Goal: Information Seeking & Learning: Learn about a topic

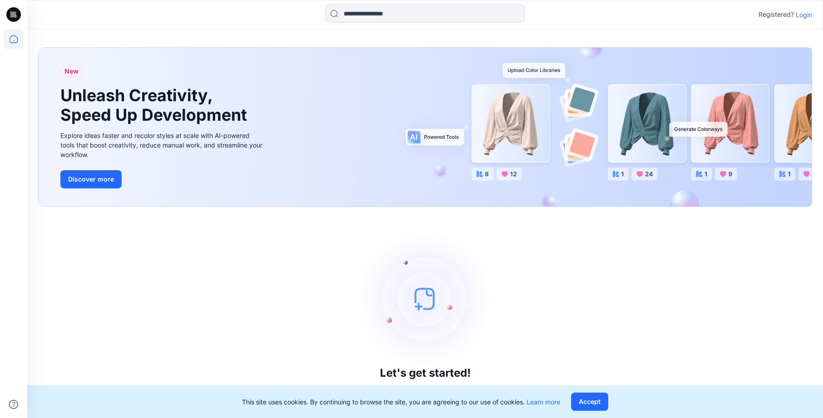
click at [809, 16] on p "Login" at bounding box center [804, 15] width 16 height 10
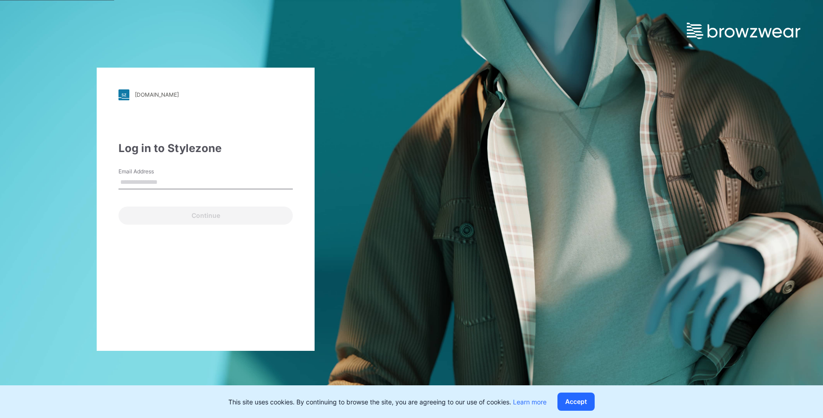
type input "**********"
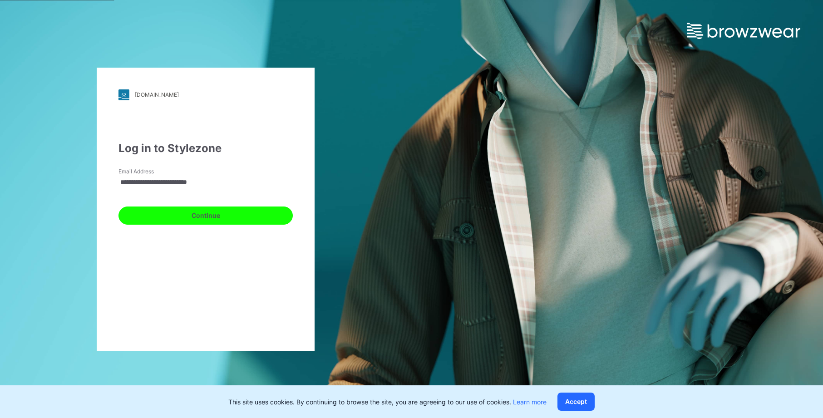
click at [222, 210] on button "Continue" at bounding box center [205, 216] width 174 height 18
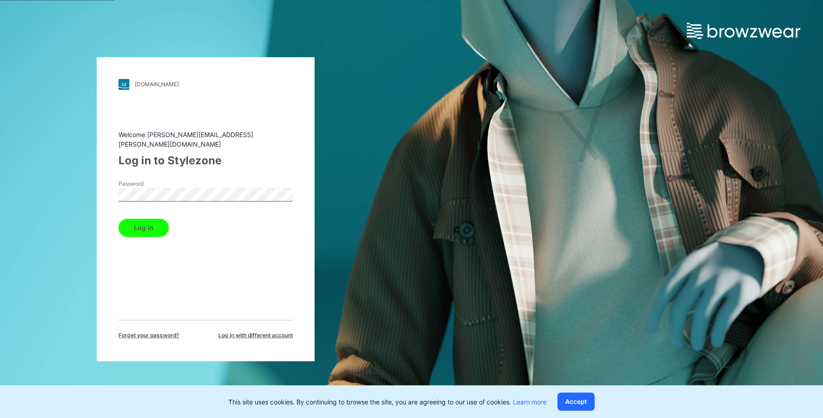
click at [138, 223] on button "Log in" at bounding box center [143, 228] width 50 height 18
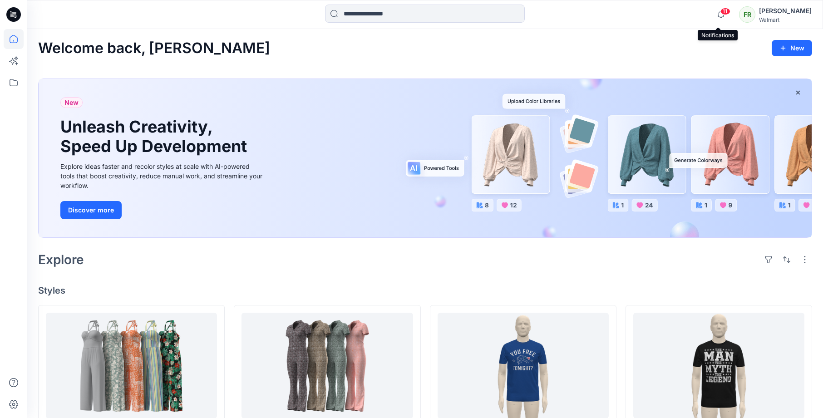
click at [720, 10] on span "11" at bounding box center [725, 11] width 10 height 7
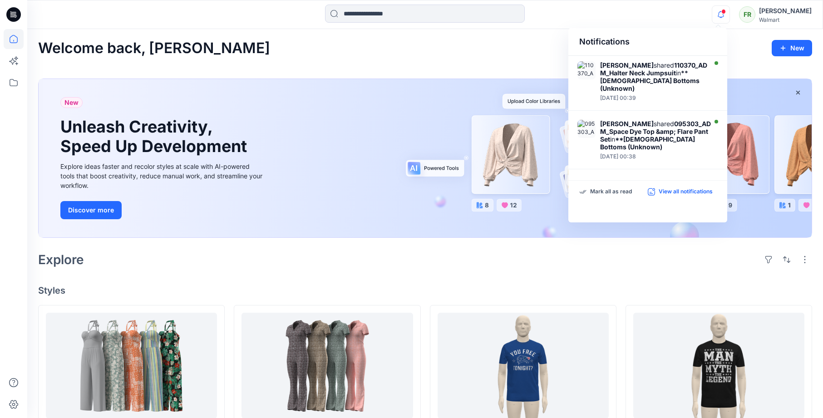
click at [688, 192] on p "View all notifications" at bounding box center [686, 192] width 54 height 8
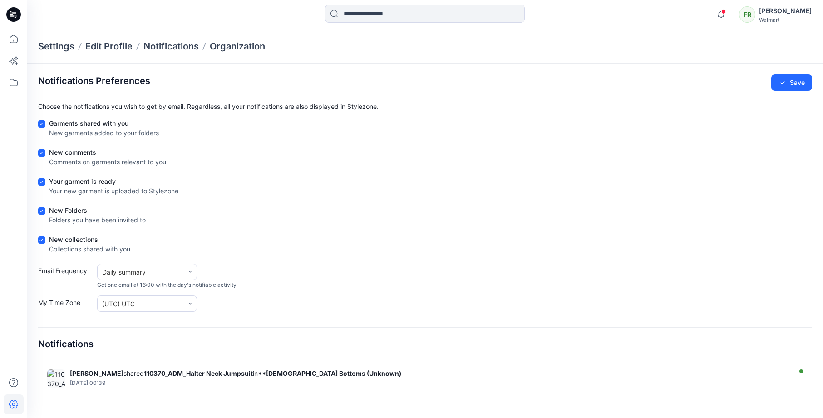
scroll to position [60, 0]
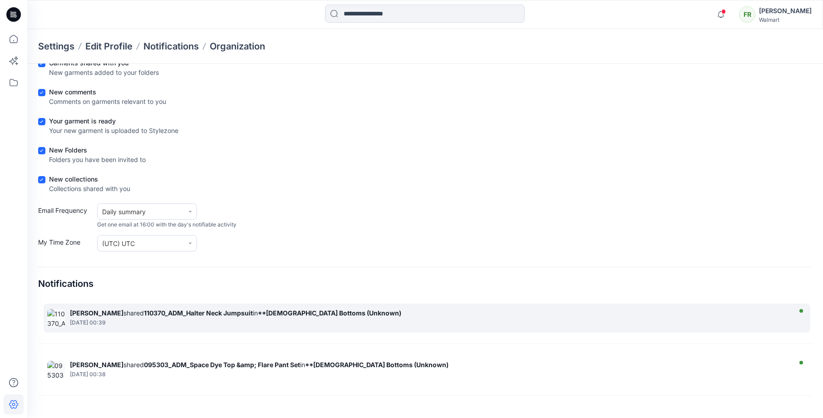
click at [288, 308] on div "Carolina Haddad shared 110370_ADM_Halter Neck Jumpsuit in **Ladies Bottoms (Unk…" at bounding box center [427, 318] width 767 height 29
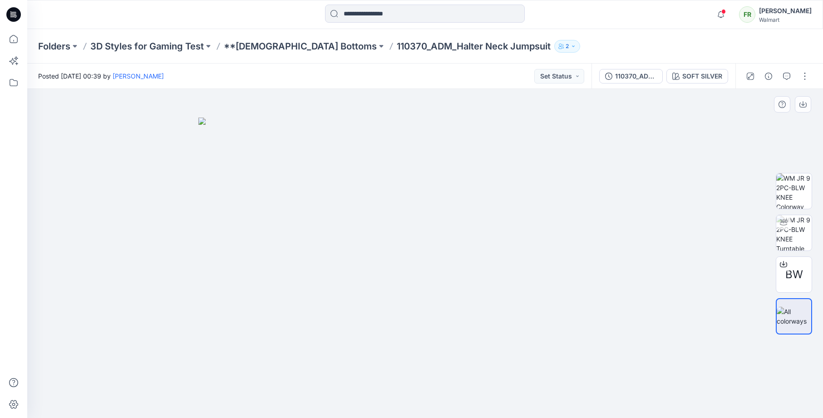
drag, startPoint x: 348, startPoint y: 235, endPoint x: 324, endPoint y: 235, distance: 23.6
click at [290, 234] on img at bounding box center [425, 268] width 454 height 301
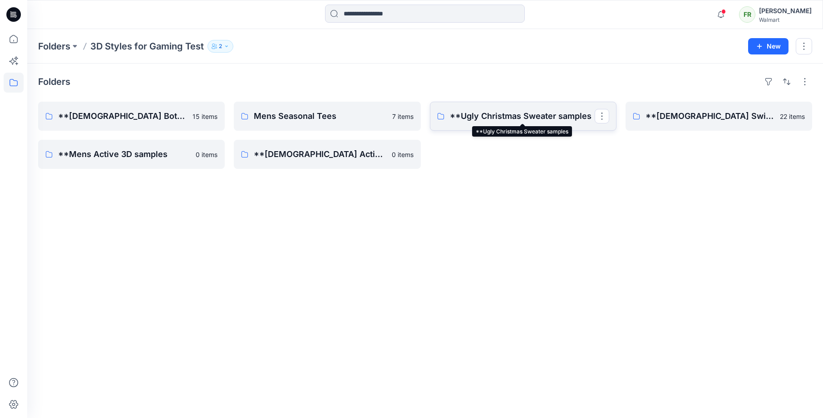
click at [548, 118] on p "**Ugly Christmas Sweater samples" at bounding box center [522, 116] width 145 height 13
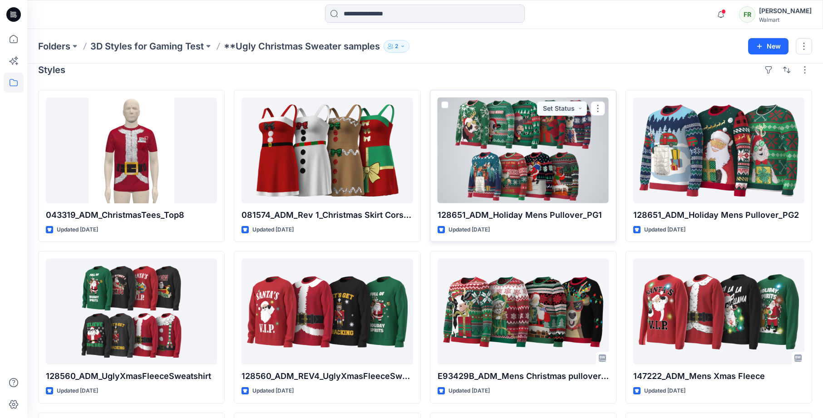
scroll to position [13, 0]
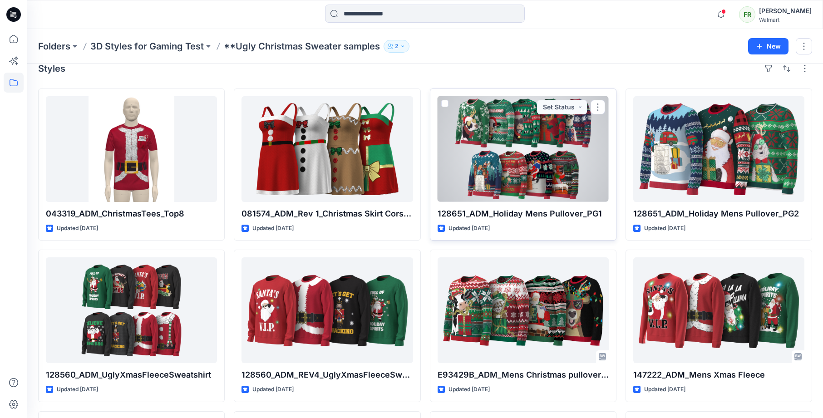
click at [562, 151] on div at bounding box center [523, 149] width 171 height 106
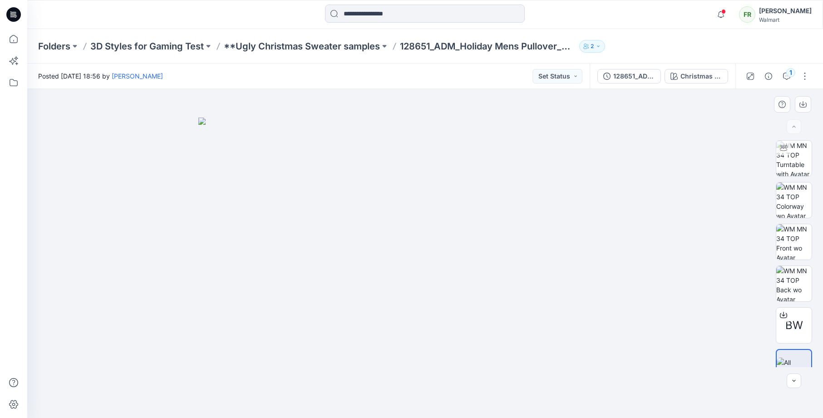
click at [310, 171] on img at bounding box center [425, 268] width 454 height 301
click at [796, 242] on img at bounding box center [793, 241] width 35 height 35
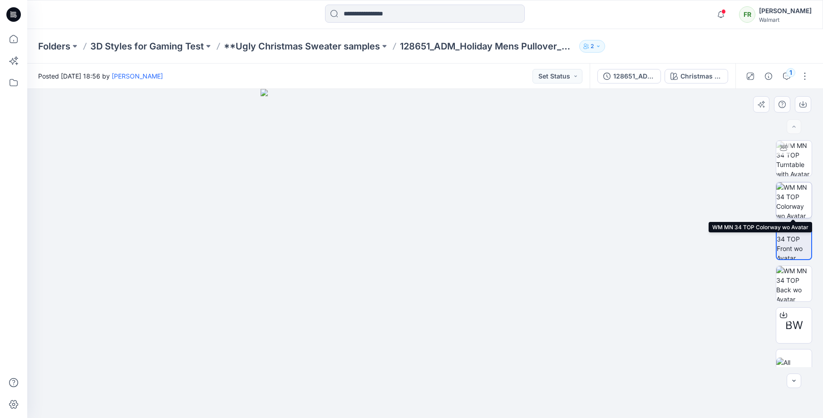
click at [794, 195] on img at bounding box center [793, 199] width 35 height 35
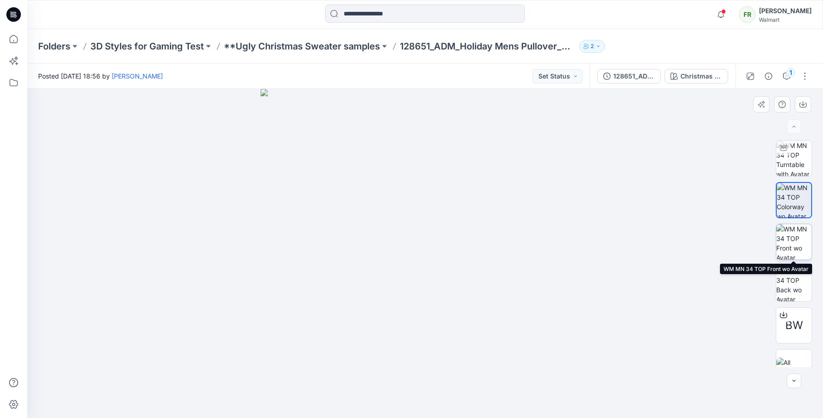
click at [797, 246] on img at bounding box center [793, 241] width 35 height 35
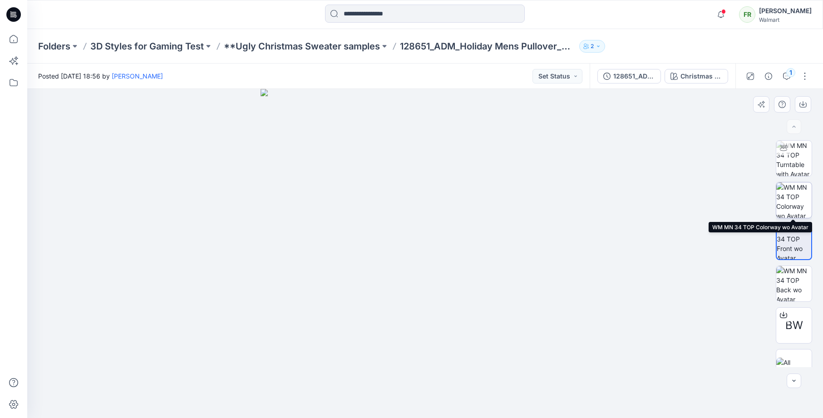
click at [798, 205] on img at bounding box center [793, 199] width 35 height 35
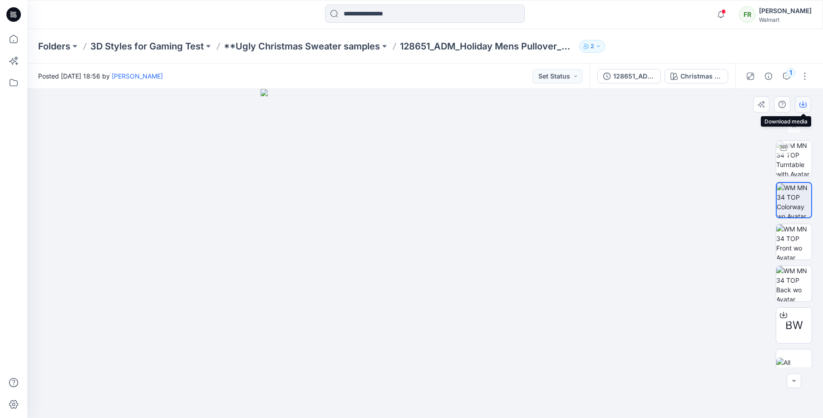
click at [805, 106] on icon "button" at bounding box center [802, 104] width 7 height 7
click at [805, 75] on button "button" at bounding box center [805, 76] width 15 height 15
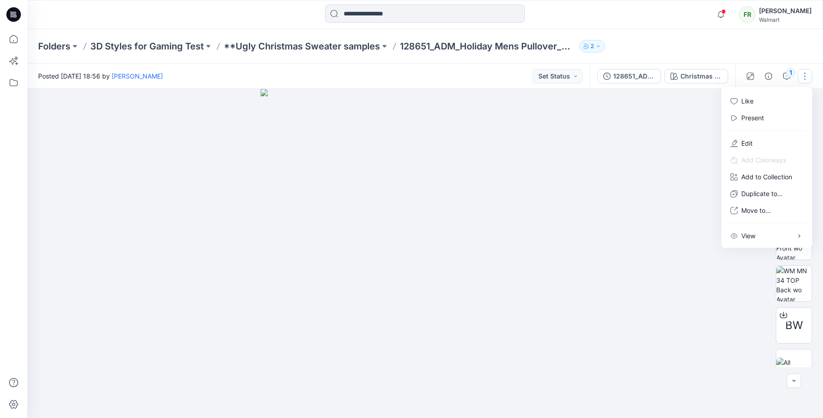
click at [760, 34] on div "Folders 3D Styles for Gaming Test **Ugly Christmas Sweater samples 128651_ADM_H…" at bounding box center [425, 46] width 796 height 34
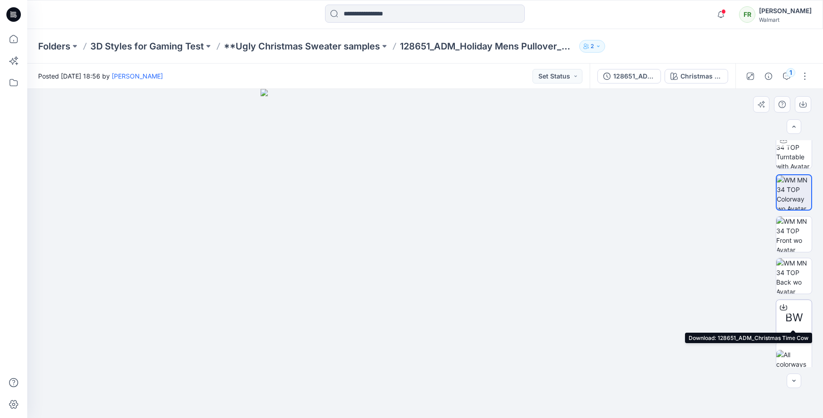
scroll to position [18, 0]
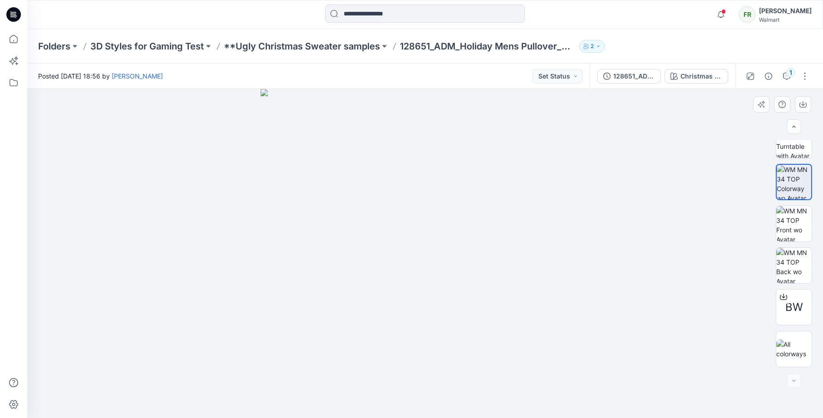
drag, startPoint x: 425, startPoint y: 222, endPoint x: 384, endPoint y: 224, distance: 40.5
click at [384, 224] on img at bounding box center [425, 253] width 329 height 329
click at [797, 148] on img at bounding box center [793, 140] width 35 height 35
drag, startPoint x: 431, startPoint y: 236, endPoint x: 312, endPoint y: 245, distance: 119.3
click at [312, 245] on div at bounding box center [425, 253] width 796 height 329
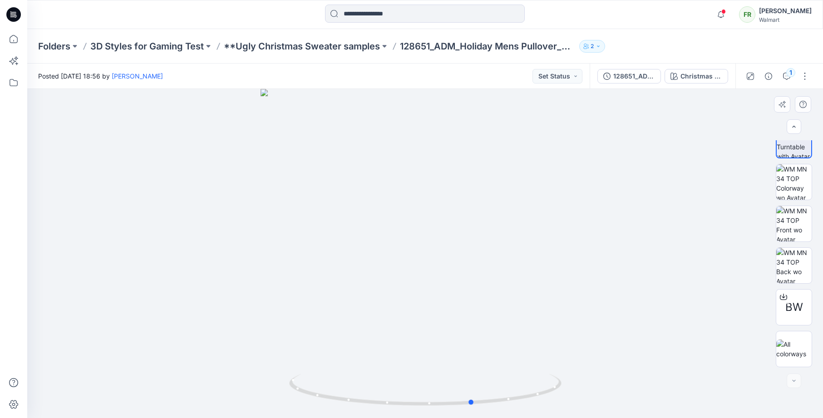
drag, startPoint x: 446, startPoint y: 228, endPoint x: 372, endPoint y: 232, distance: 74.5
click at [372, 232] on div at bounding box center [425, 253] width 796 height 329
click at [789, 75] on div "1" at bounding box center [790, 72] width 9 height 9
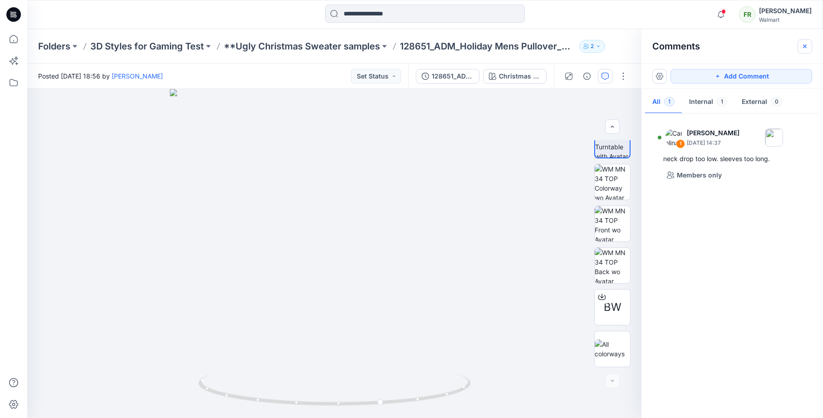
click at [804, 43] on icon "button" at bounding box center [804, 46] width 7 height 7
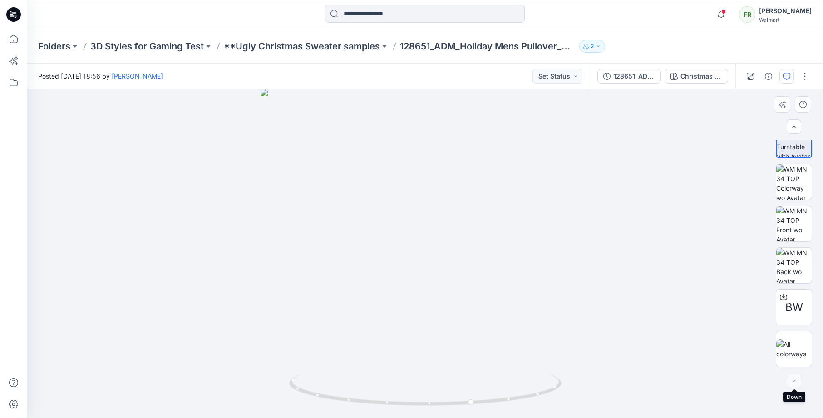
click at [794, 380] on div at bounding box center [794, 381] width 15 height 15
click at [804, 83] on button "button" at bounding box center [805, 76] width 15 height 15
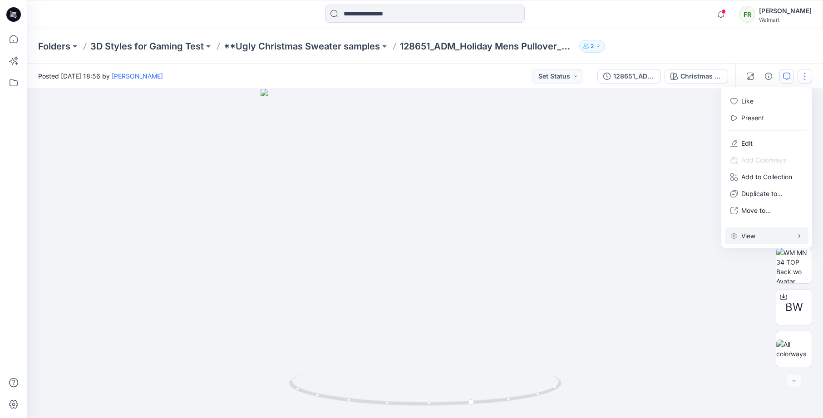
click at [771, 239] on button "View" at bounding box center [767, 235] width 84 height 17
click at [746, 286] on div at bounding box center [425, 253] width 796 height 329
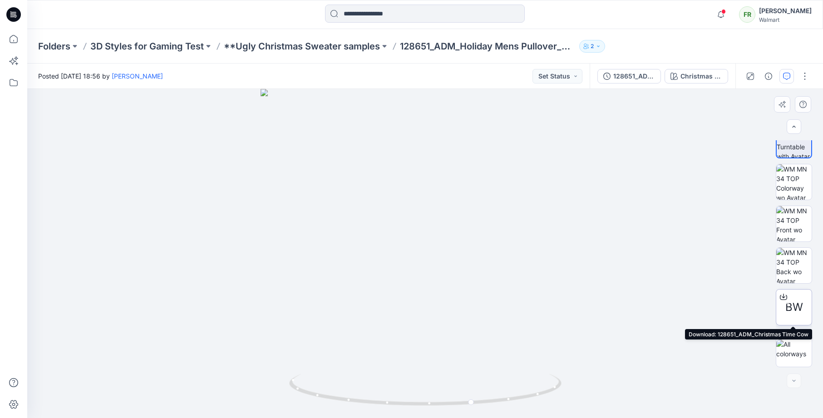
click at [796, 300] on span "BW" at bounding box center [794, 307] width 18 height 16
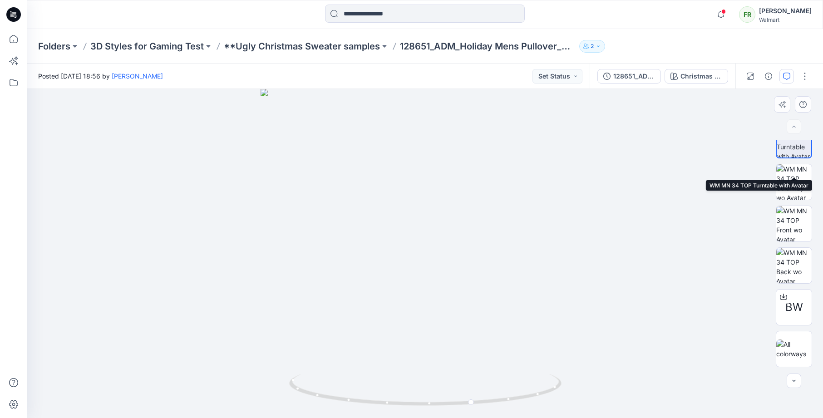
scroll to position [0, 0]
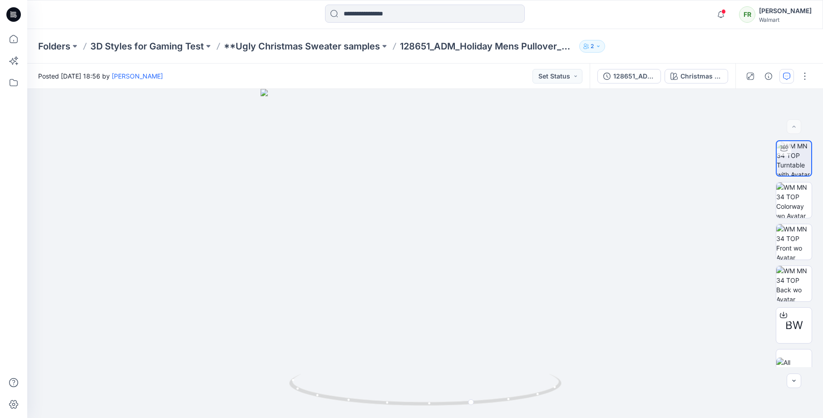
click at [599, 48] on icon "button" at bounding box center [598, 46] width 5 height 5
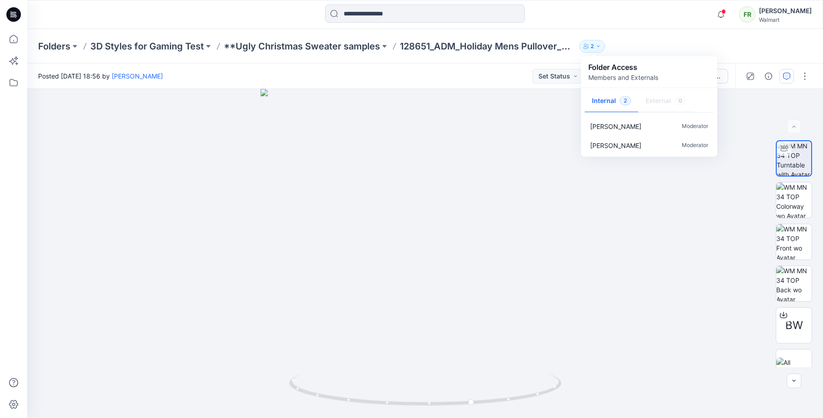
click at [599, 48] on icon "button" at bounding box center [598, 46] width 5 height 5
